Goal: Task Accomplishment & Management: Manage account settings

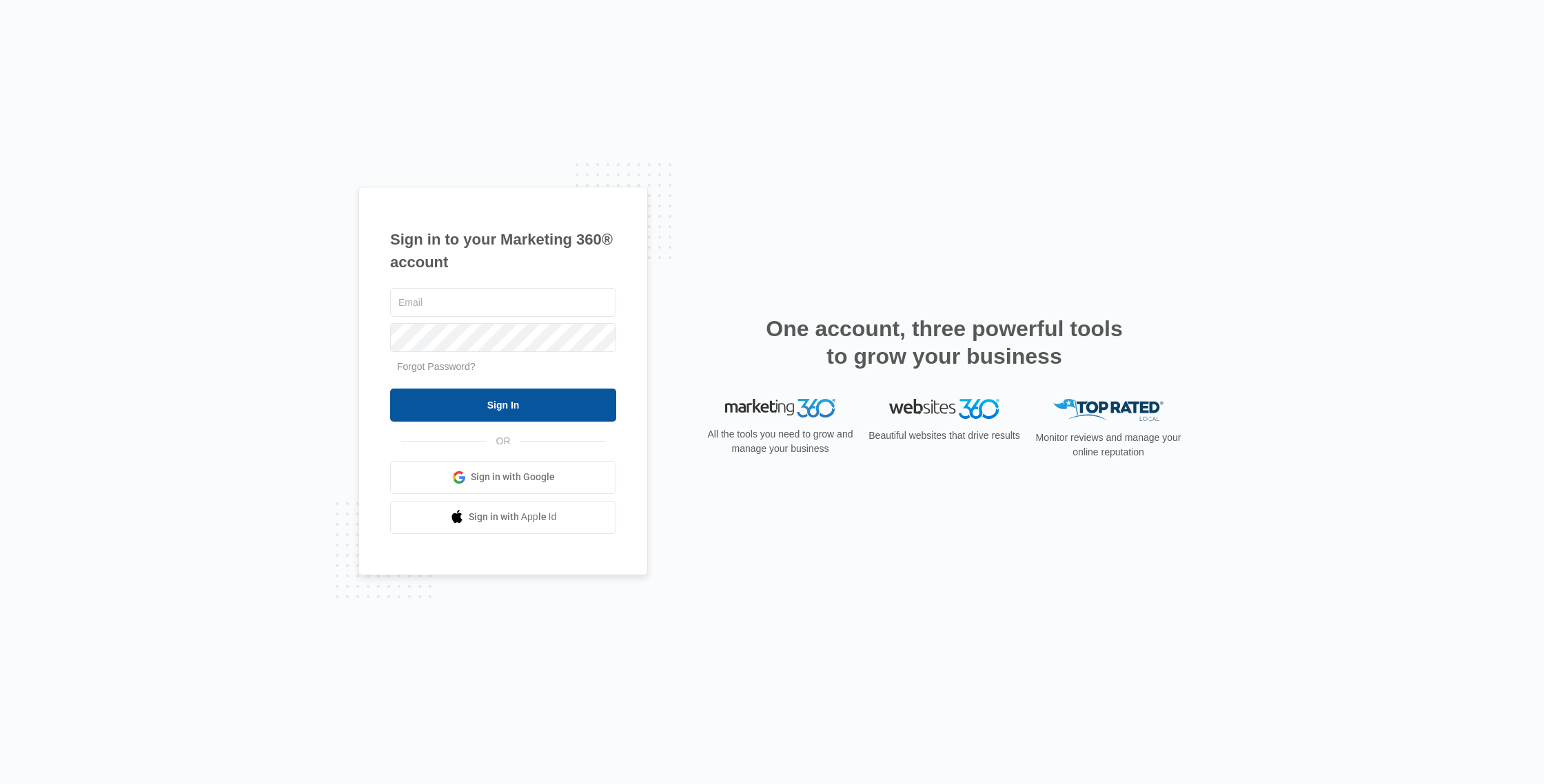
type input "[EMAIL_ADDRESS][DOMAIN_NAME]"
click at [525, 411] on input "Sign In" at bounding box center [503, 405] width 226 height 33
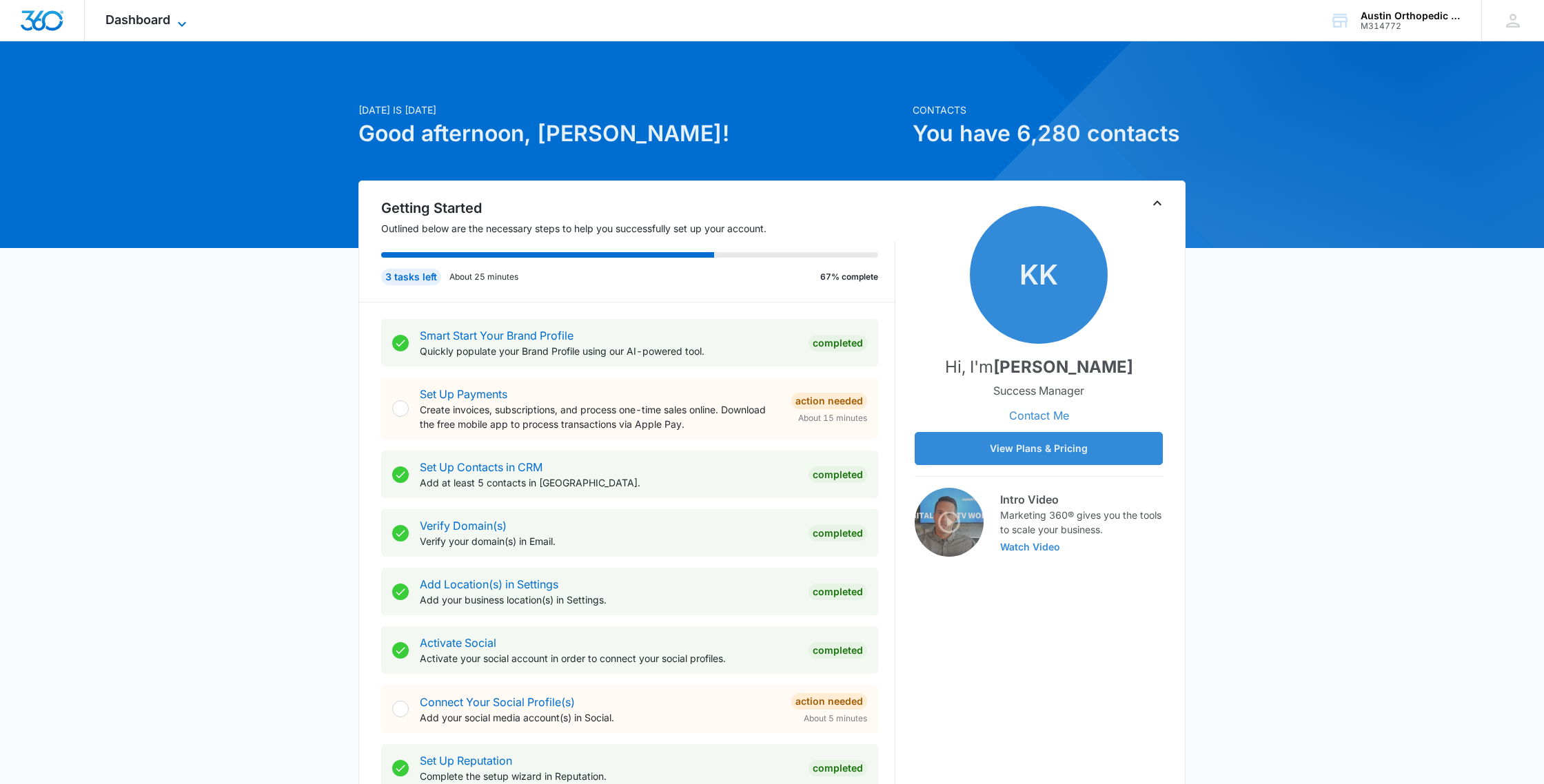
click at [173, 16] on icon at bounding box center [181, 24] width 16 height 16
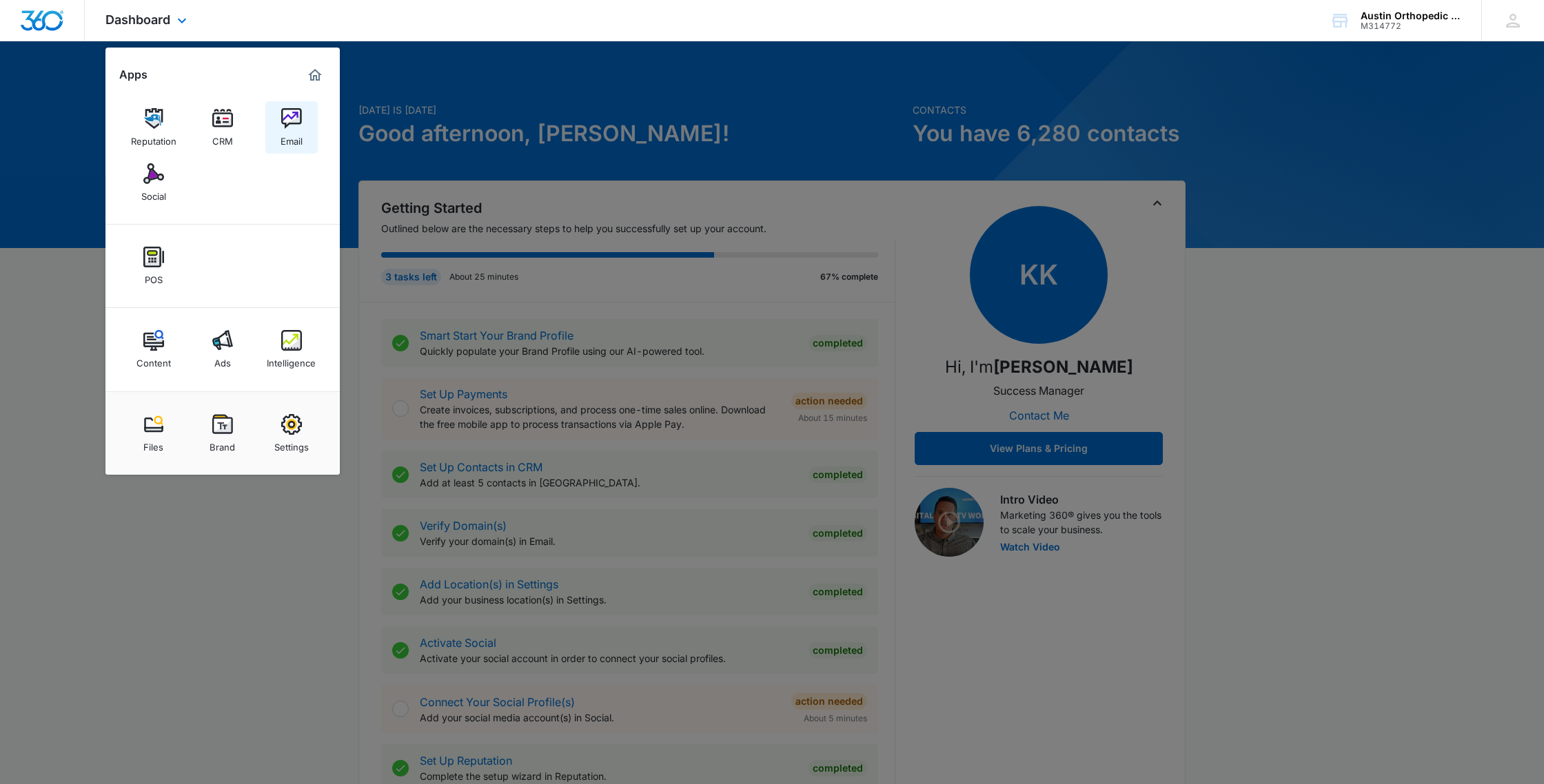
click at [291, 116] on img at bounding box center [291, 119] width 21 height 21
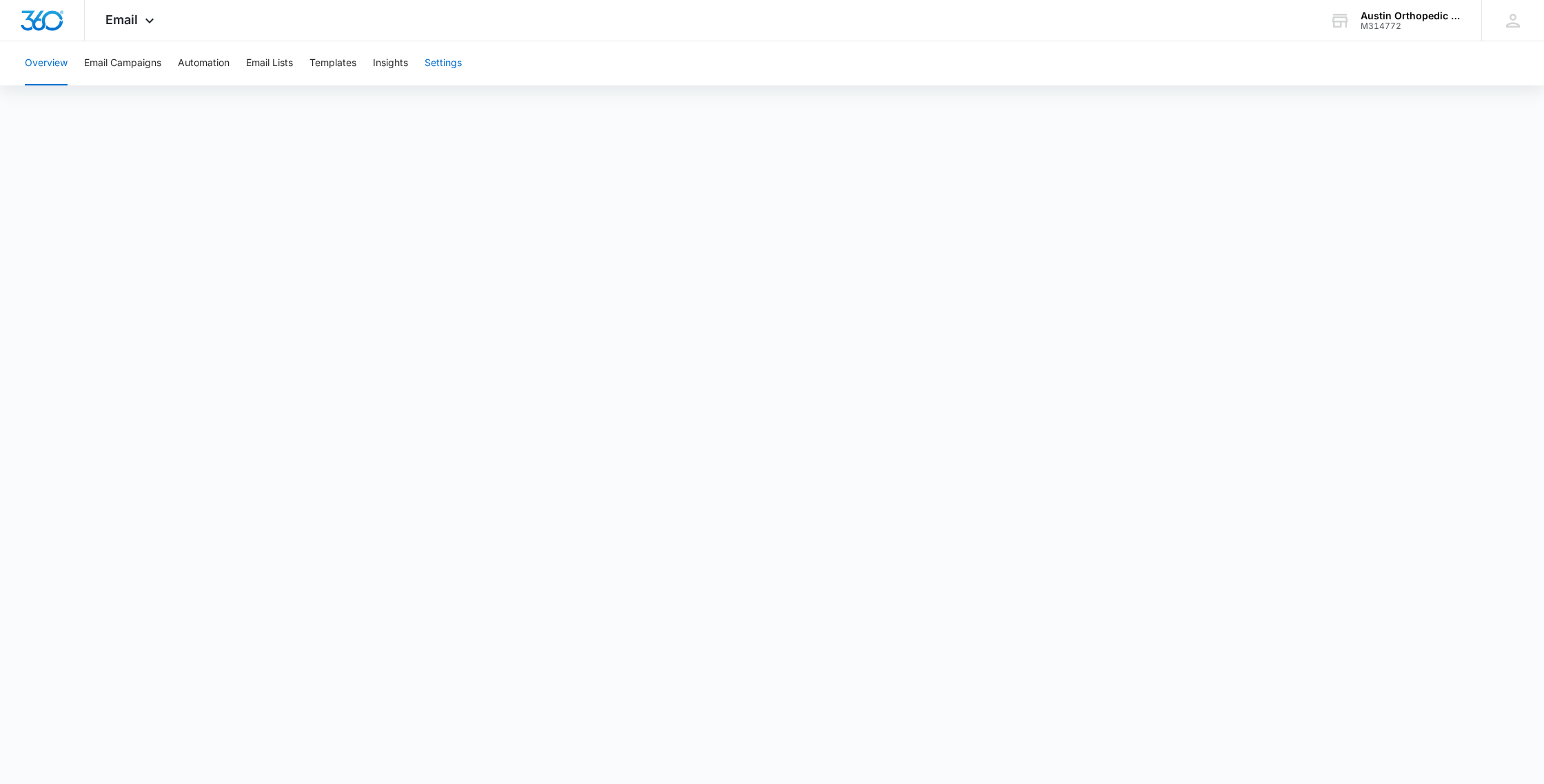
click at [452, 72] on button "Settings" at bounding box center [443, 63] width 37 height 44
click at [102, 67] on button "Email Campaigns" at bounding box center [122, 63] width 77 height 44
